Goal: Task Accomplishment & Management: Manage account settings

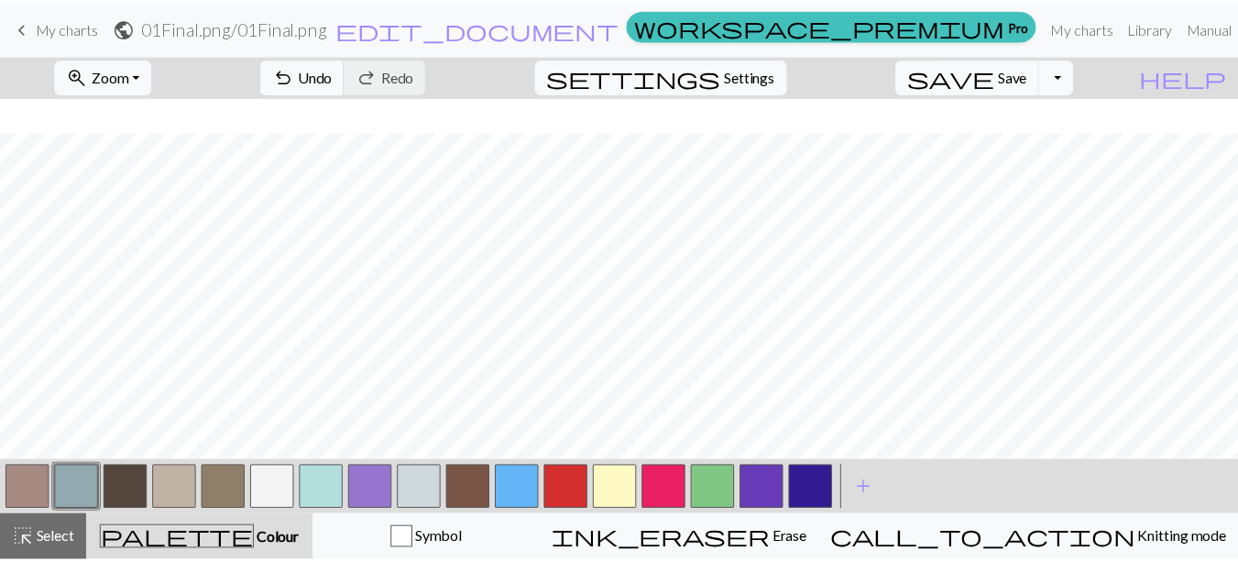
scroll to position [35, 0]
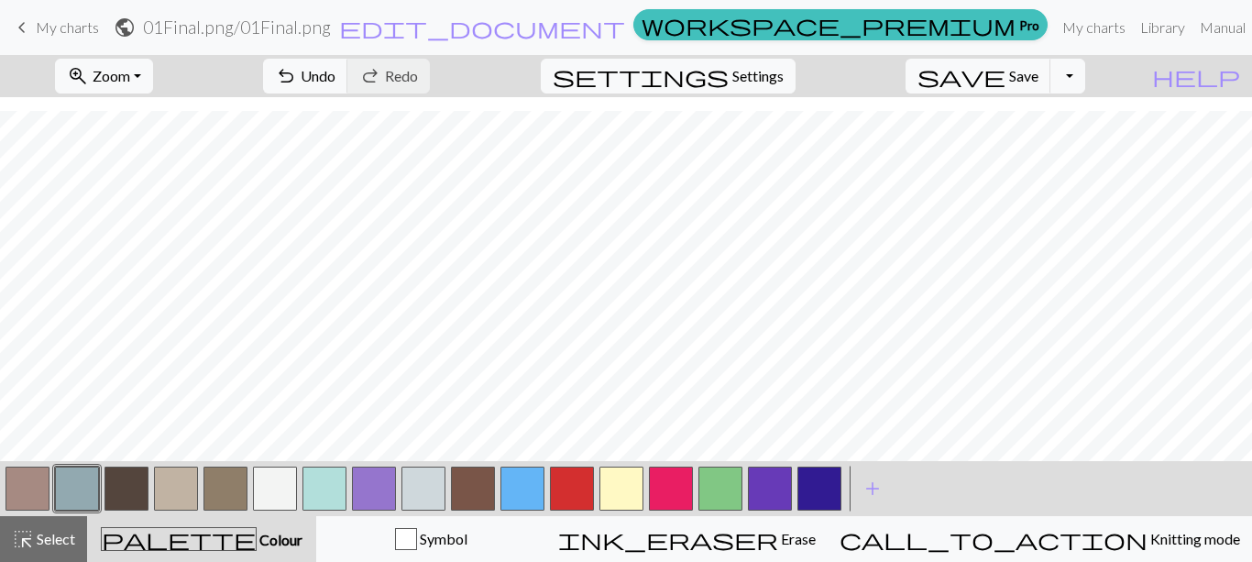
click at [433, 474] on button "button" at bounding box center [423, 489] width 44 height 44
click at [426, 484] on button "button" at bounding box center [423, 489] width 44 height 44
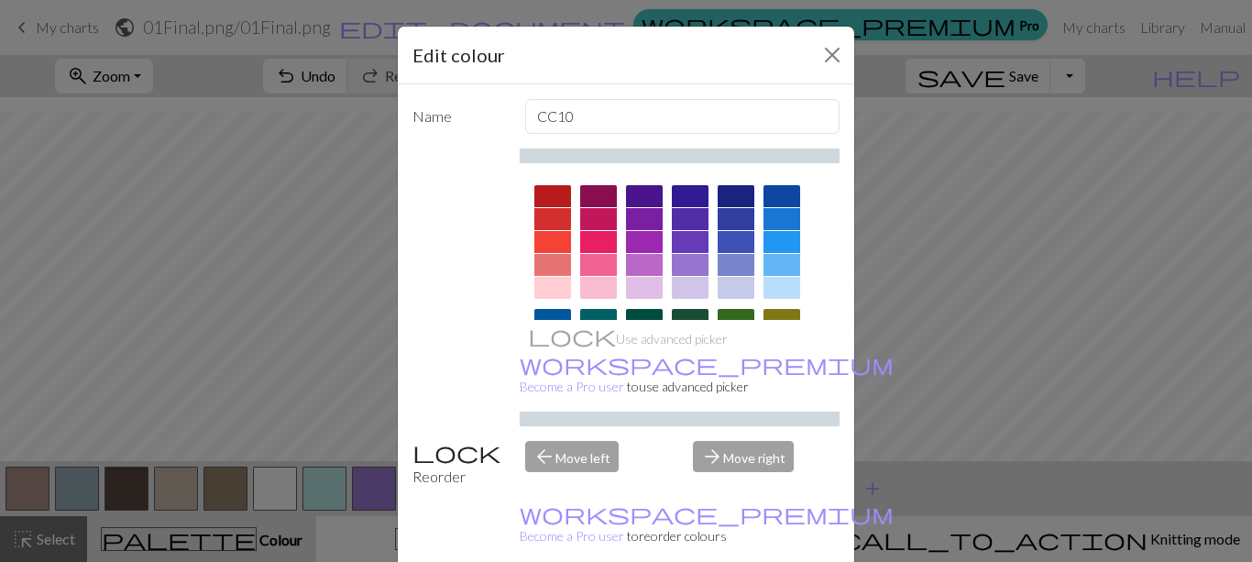
click at [650, 257] on div at bounding box center [644, 265] width 37 height 22
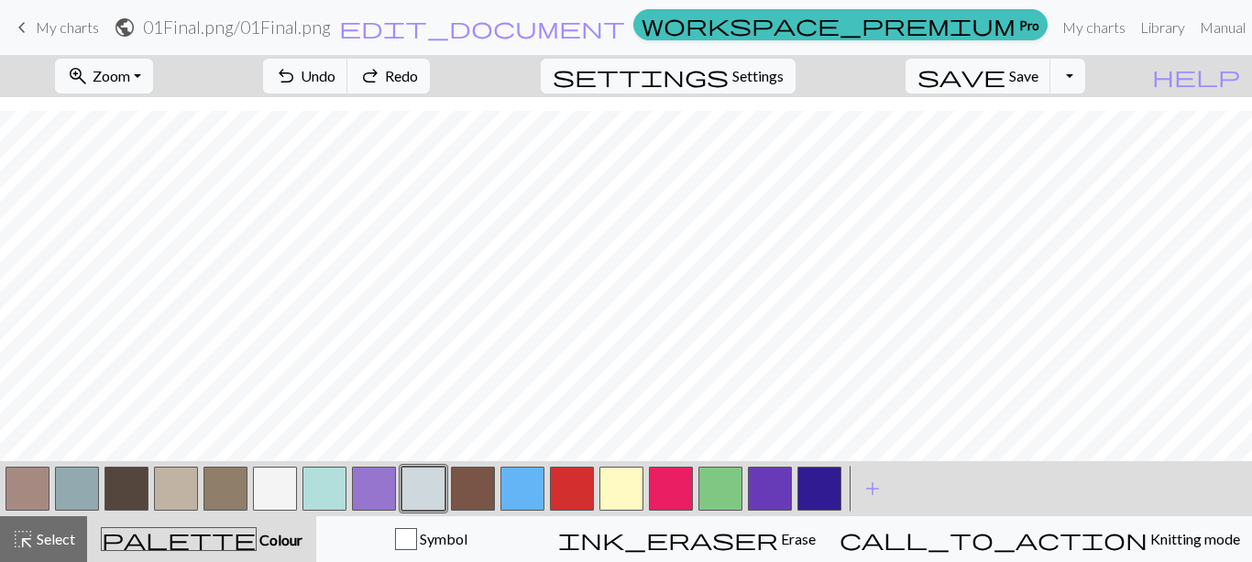
click at [69, 22] on span "My charts" at bounding box center [67, 26] width 63 height 17
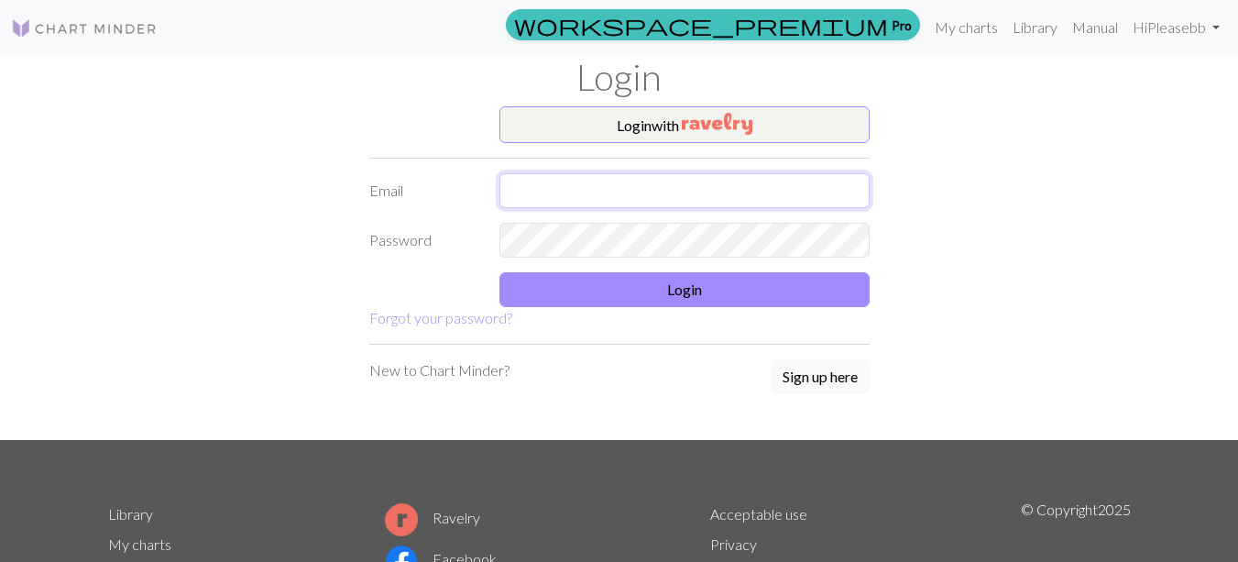
drag, startPoint x: 647, startPoint y: 215, endPoint x: 639, endPoint y: 197, distance: 20.1
click at [643, 203] on form "Login with Email Password Login Forgot your password?" at bounding box center [619, 217] width 500 height 223
click at [639, 197] on input "text" at bounding box center [685, 190] width 370 height 35
type input "[EMAIL_ADDRESS][DOMAIN_NAME]"
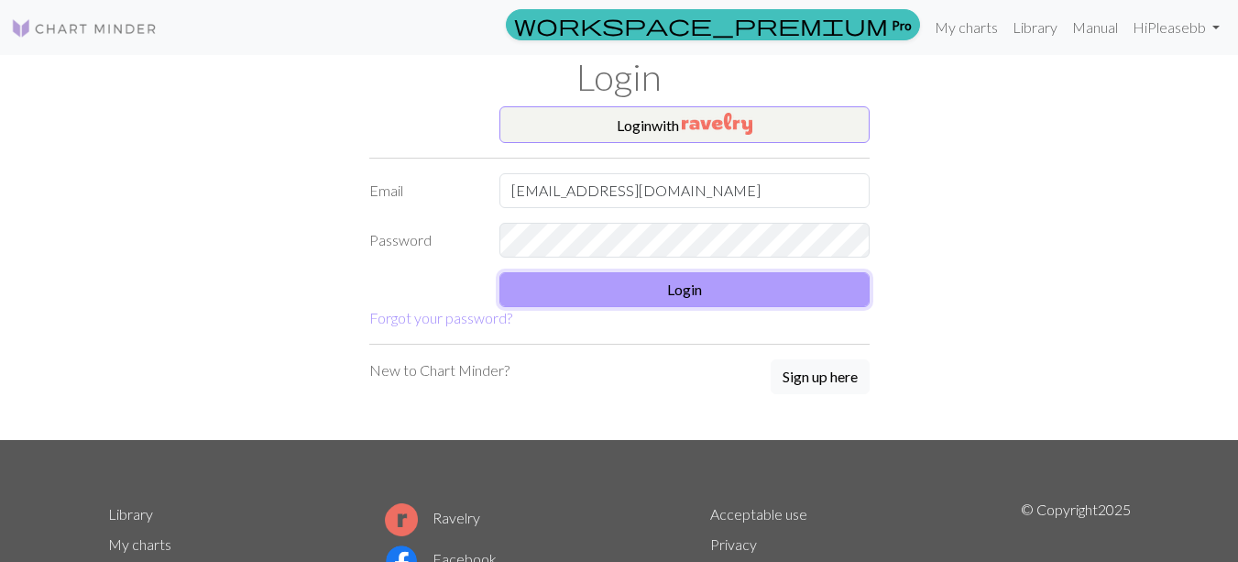
click at [616, 305] on button "Login" at bounding box center [685, 289] width 370 height 35
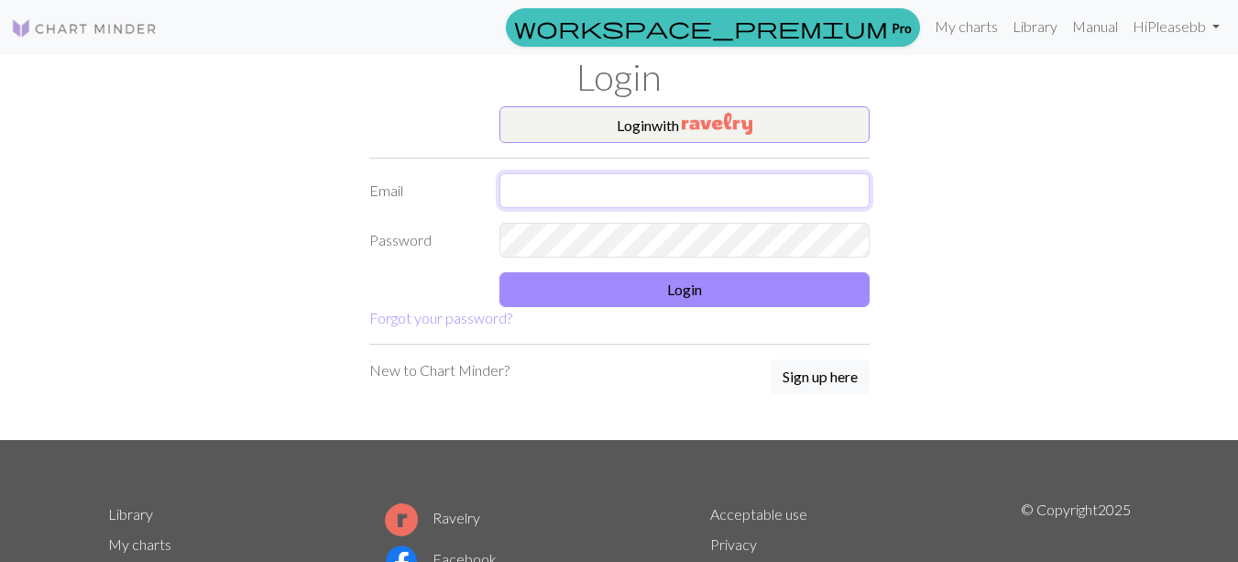
click at [527, 197] on input "text" at bounding box center [685, 190] width 370 height 35
type input "[EMAIL_ADDRESS][DOMAIN_NAME]"
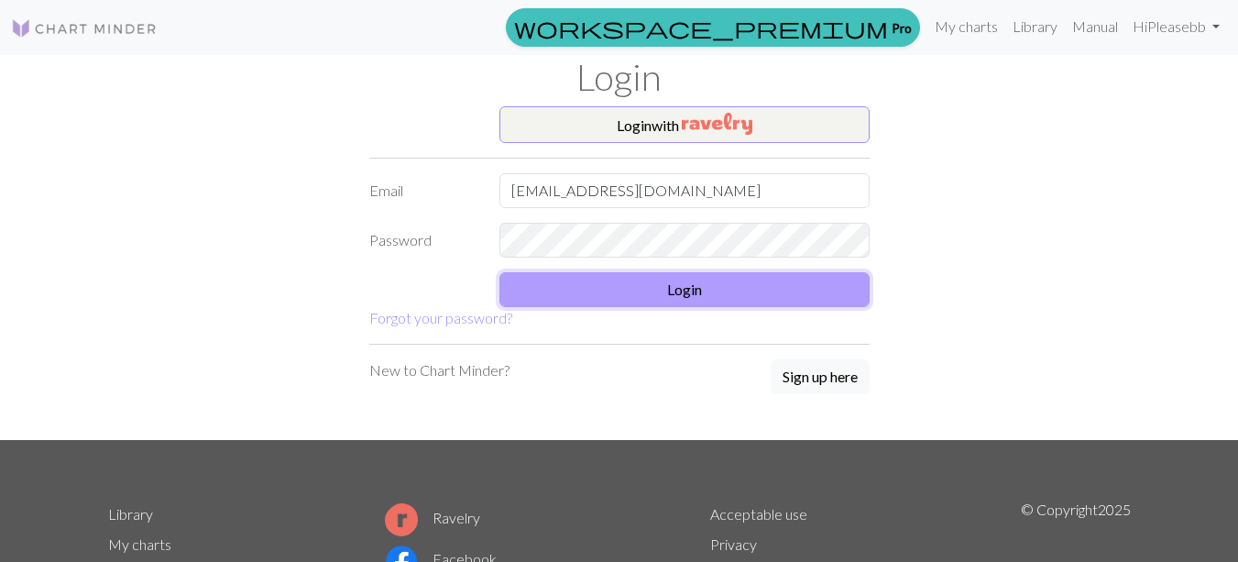
click at [565, 298] on button "Login" at bounding box center [685, 289] width 370 height 35
